Goal: Transaction & Acquisition: Purchase product/service

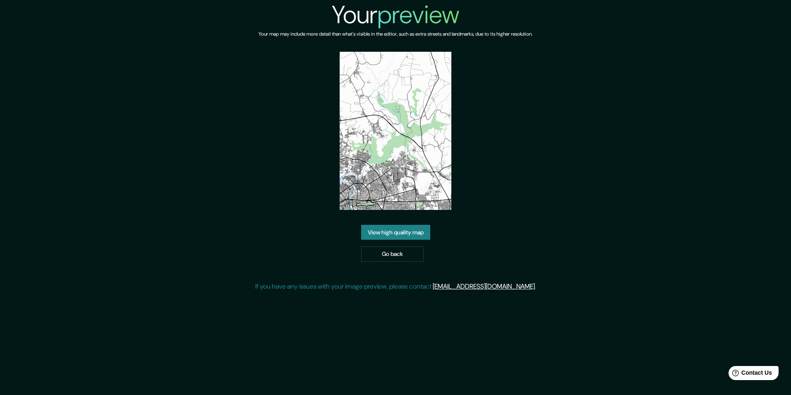
click at [381, 233] on link "View high quality map" at bounding box center [395, 232] width 69 height 15
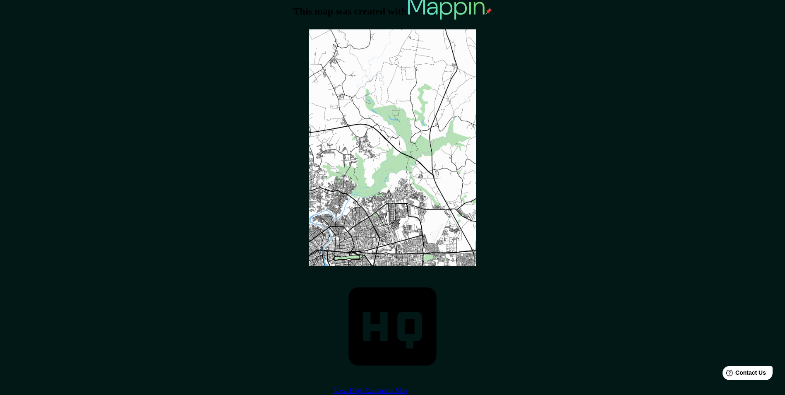
scroll to position [49, 0]
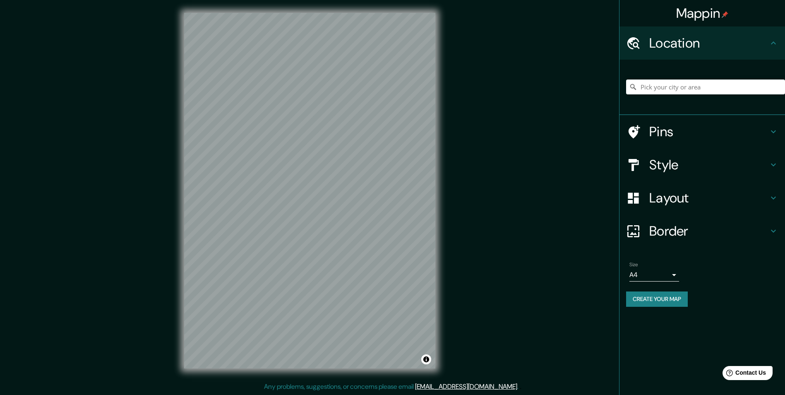
click at [669, 202] on h4 "Layout" at bounding box center [708, 198] width 119 height 17
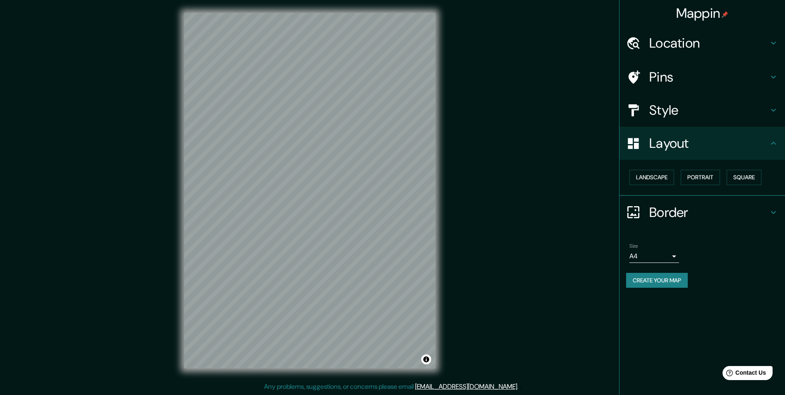
click at [690, 209] on h4 "Border" at bounding box center [708, 212] width 119 height 17
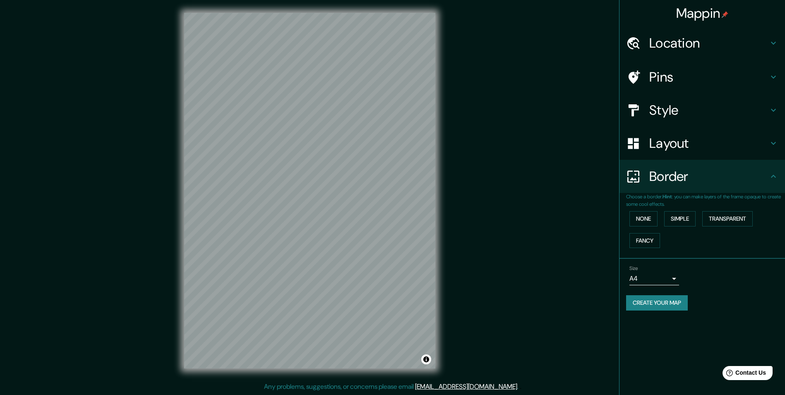
click at [678, 116] on h4 "Style" at bounding box center [708, 110] width 119 height 17
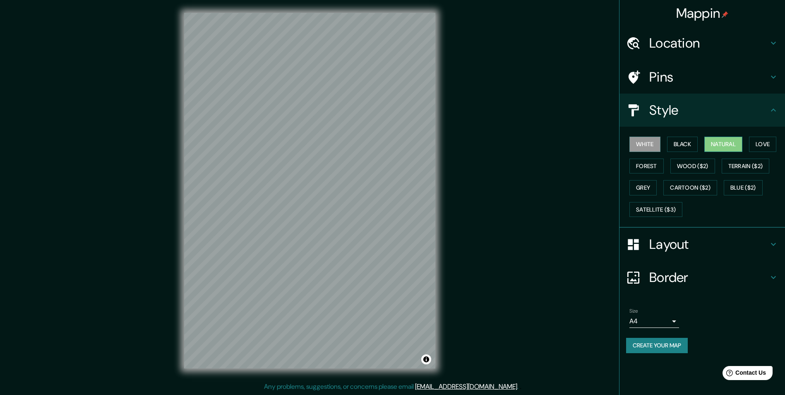
click at [731, 137] on button "Natural" at bounding box center [723, 144] width 38 height 15
click at [656, 342] on button "Create your map" at bounding box center [657, 345] width 62 height 15
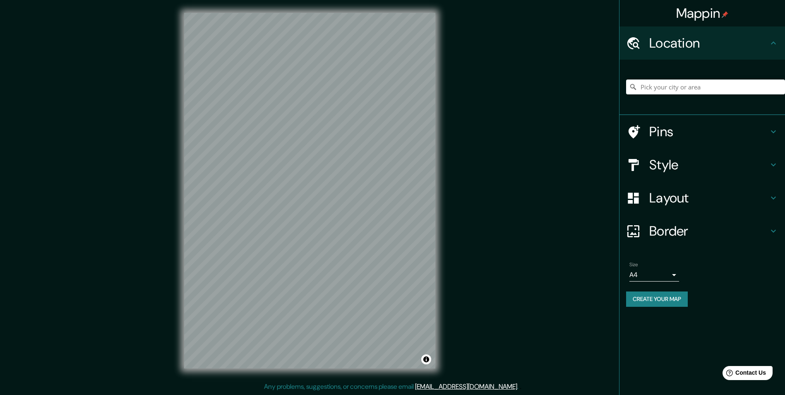
click at [668, 170] on h4 "Style" at bounding box center [708, 164] width 119 height 17
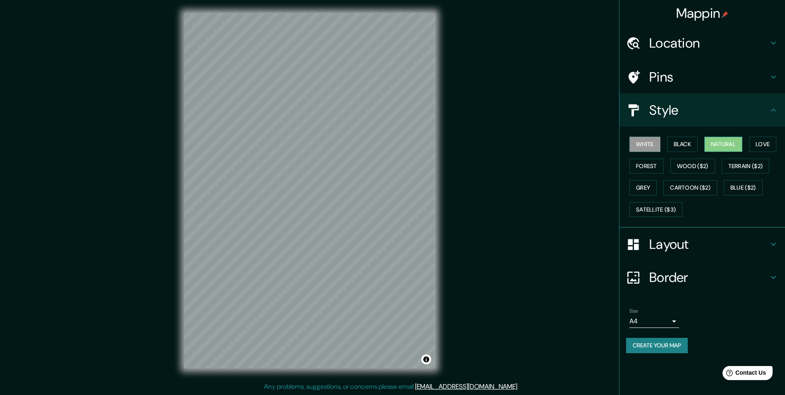
click at [726, 144] on button "Natural" at bounding box center [723, 144] width 38 height 15
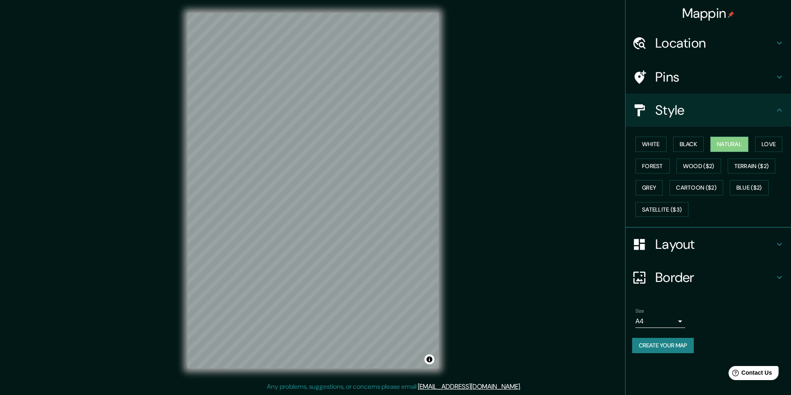
click at [660, 321] on body "Mappin Location Pins Style White Black Natural Love Forest Wood ($2) Terrain ($…" at bounding box center [395, 197] width 791 height 395
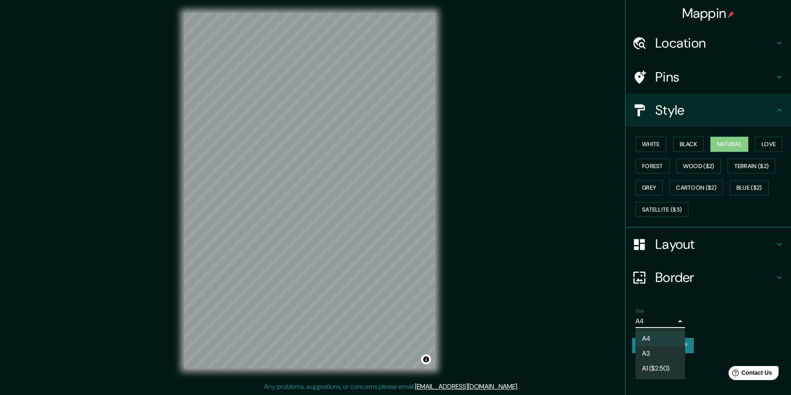
click at [663, 319] on div at bounding box center [395, 197] width 791 height 395
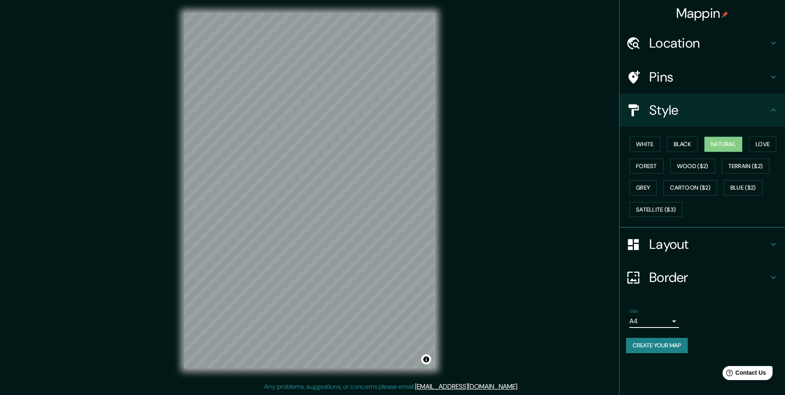
click at [669, 349] on button "Create your map" at bounding box center [657, 345] width 62 height 15
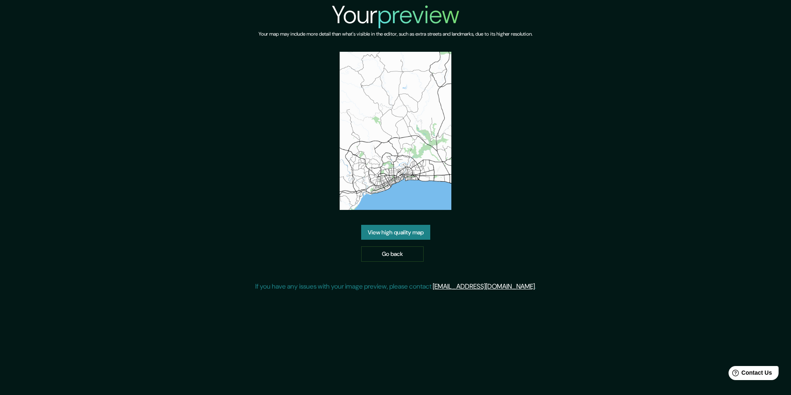
click at [416, 229] on link "View high quality map" at bounding box center [395, 232] width 69 height 15
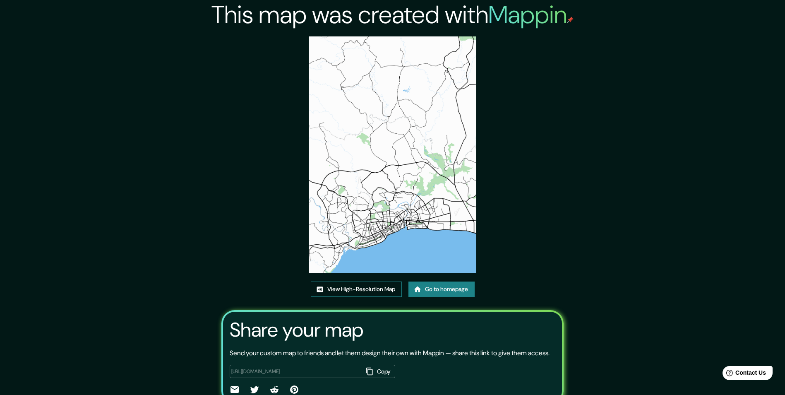
click at [362, 286] on link "View High-Resolution Map" at bounding box center [356, 288] width 91 height 15
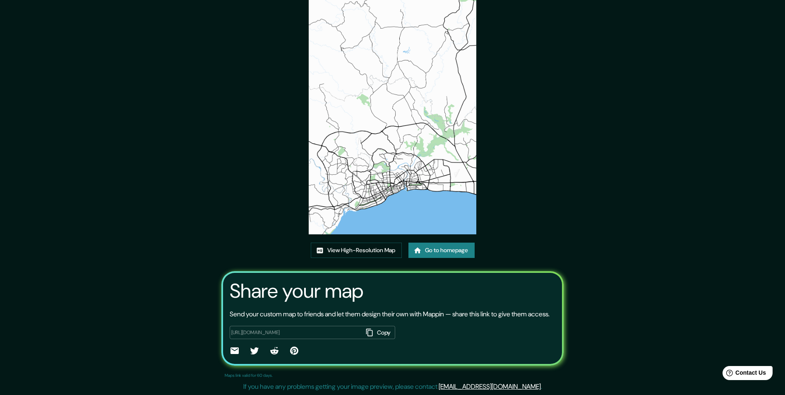
scroll to position [49, 0]
click at [369, 331] on icon "button" at bounding box center [369, 332] width 8 height 8
